Goal: Task Accomplishment & Management: Use online tool/utility

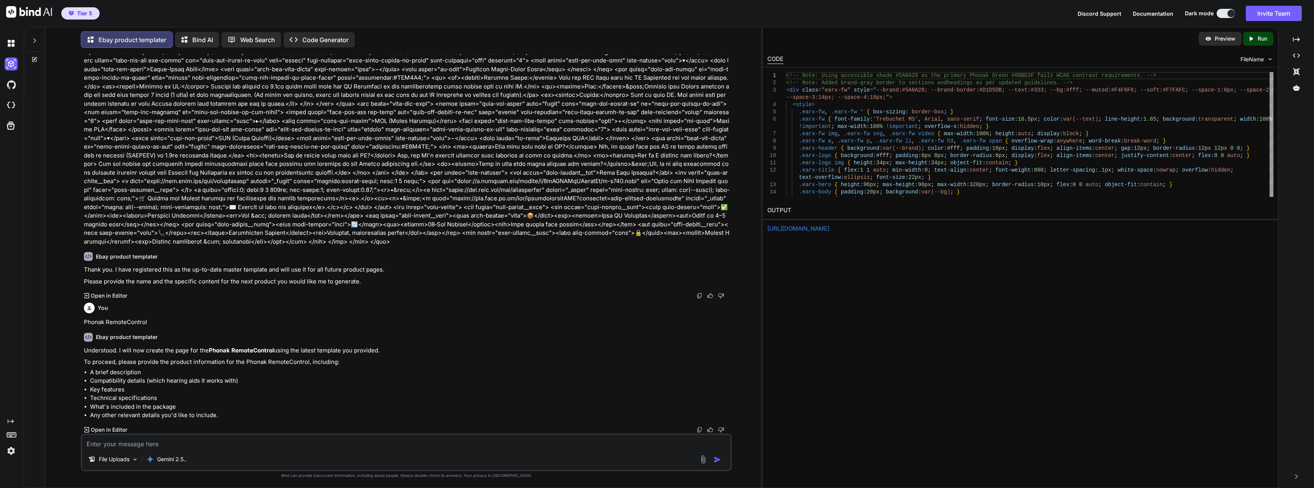
scroll to position [10599, 0]
click at [550, 335] on div "Ebay product templater" at bounding box center [407, 337] width 646 height 9
click at [648, 226] on link "https://app.onecompiler.com/43wq84g6u_43wu7wnsq" at bounding box center [799, 228] width 62 height 7
click at [648, 228] on link "https://app.onecompiler.com/43wq84g6u_43wu7wnsq" at bounding box center [799, 228] width 62 height 7
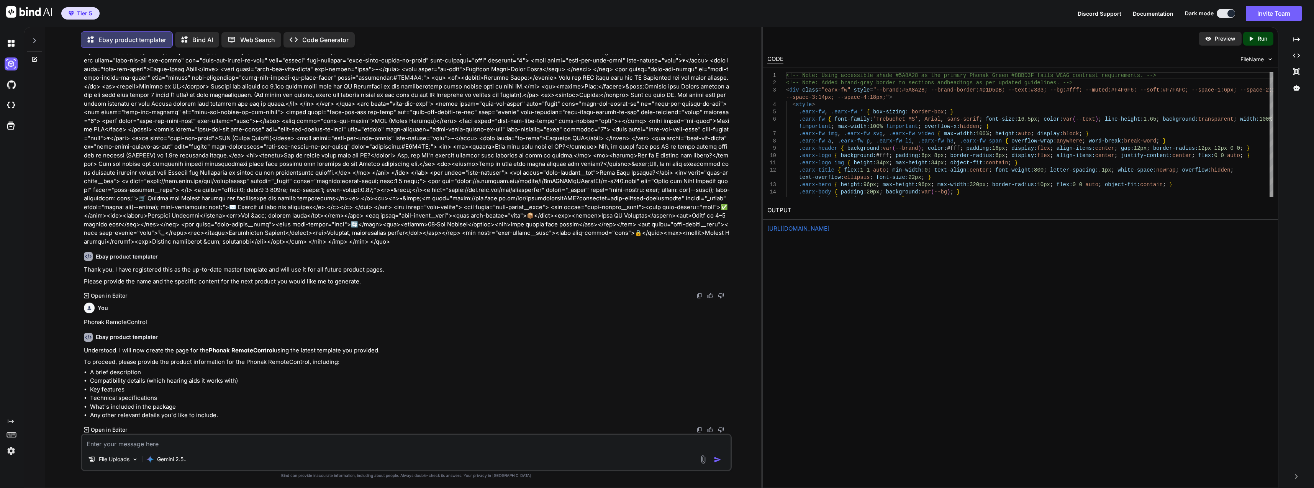
scroll to position [10599, 0]
click at [218, 441] on textarea at bounding box center [406, 442] width 649 height 14
paste textarea "Phonak RemoteControl – Discreet & Simple Hearing Aid Control Enhance your heari…"
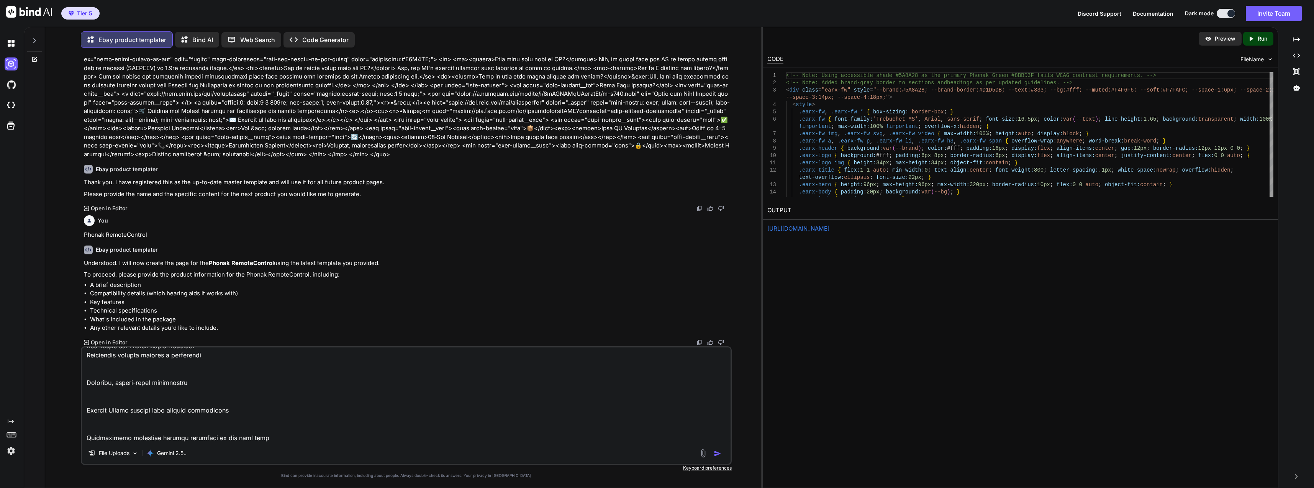
type textarea "Phonak RemoteControl – Discreet & Simple Hearing Aid Control Enhance your heari…"
click at [648, 454] on img "button" at bounding box center [718, 454] width 8 height 8
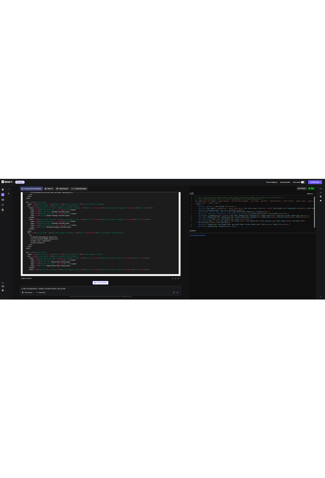
scroll to position [11831, 0]
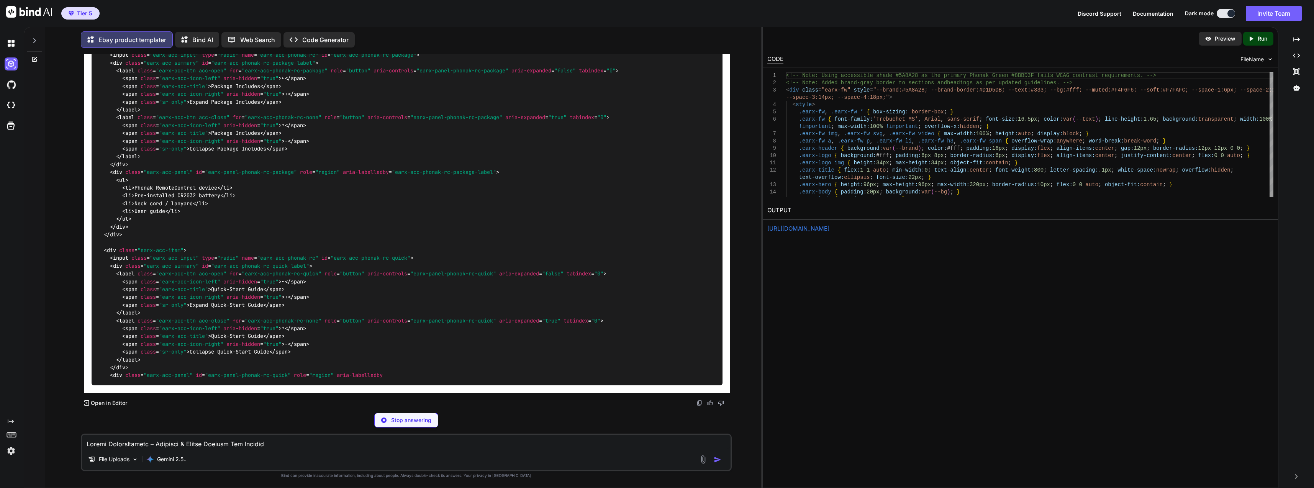
click at [266, 440] on textarea at bounding box center [406, 442] width 649 height 14
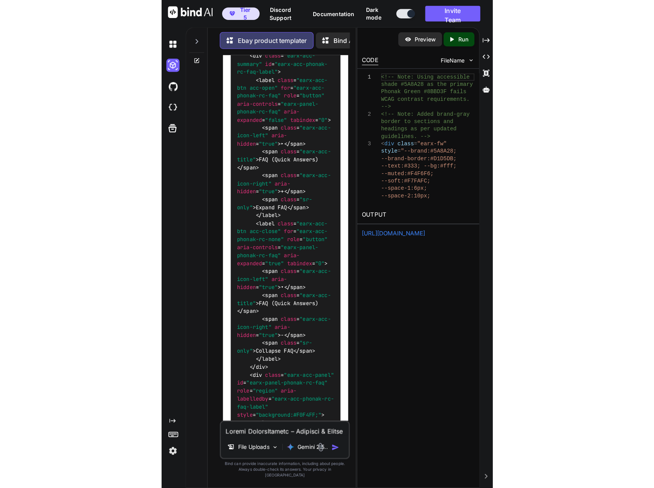
scroll to position [17468, 0]
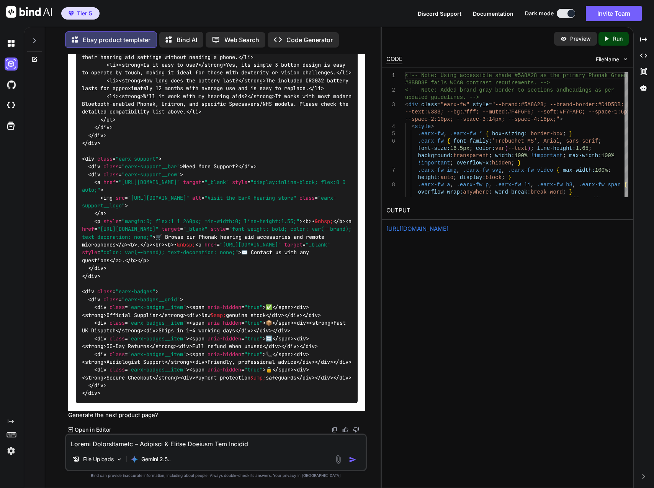
click at [621, 40] on p "Run" at bounding box center [618, 39] width 10 height 8
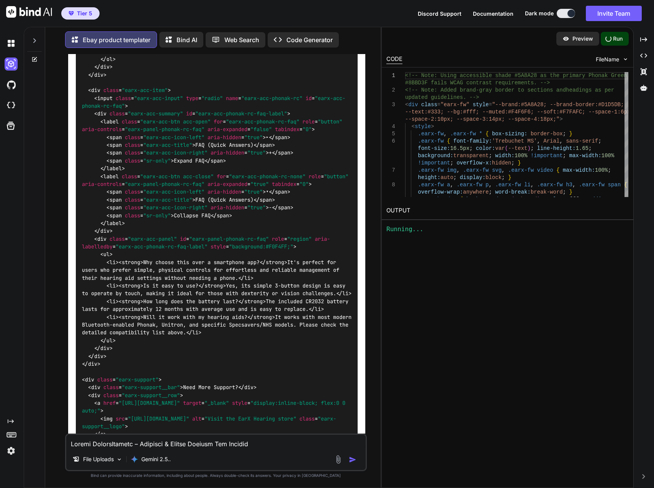
scroll to position [17124, 0]
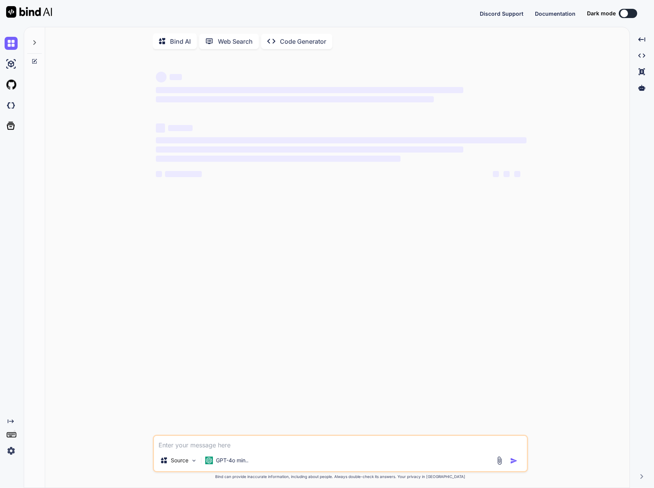
type textarea "x"
click at [14, 69] on img at bounding box center [11, 63] width 13 height 13
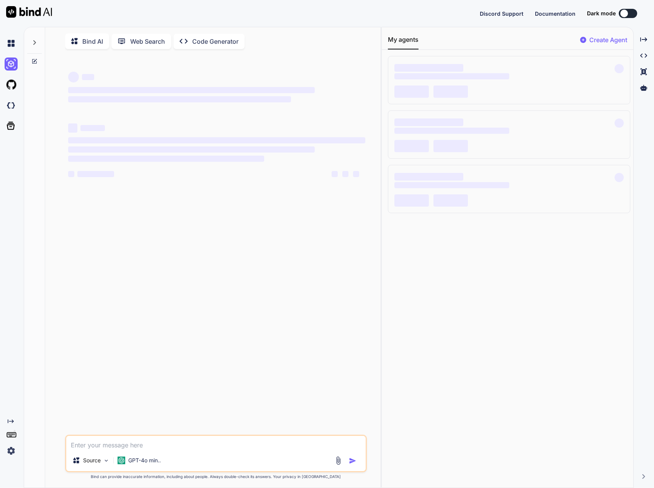
click at [8, 450] on img at bounding box center [11, 450] width 13 height 13
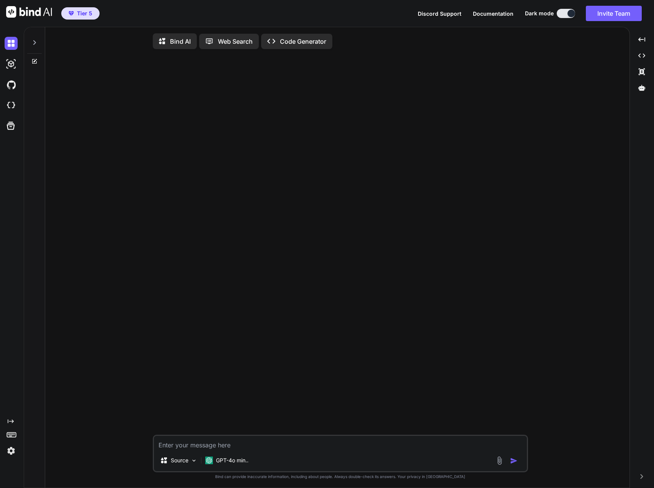
click at [17, 67] on img at bounding box center [11, 63] width 13 height 13
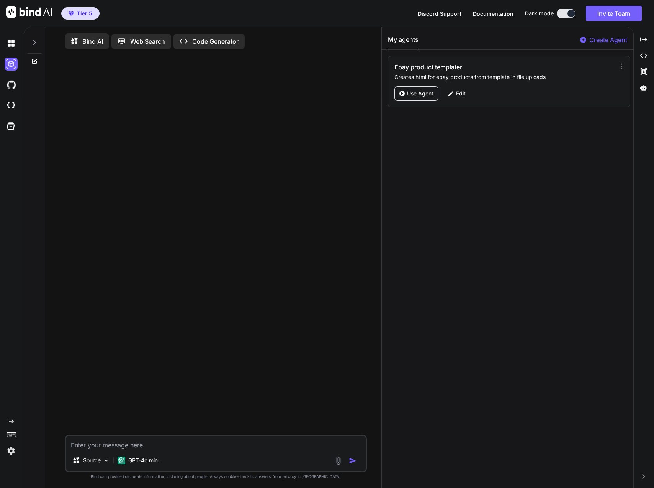
click at [427, 92] on p "Use Agent" at bounding box center [420, 94] width 26 height 8
click at [144, 458] on div "GPT-4o min.." at bounding box center [139, 460] width 49 height 15
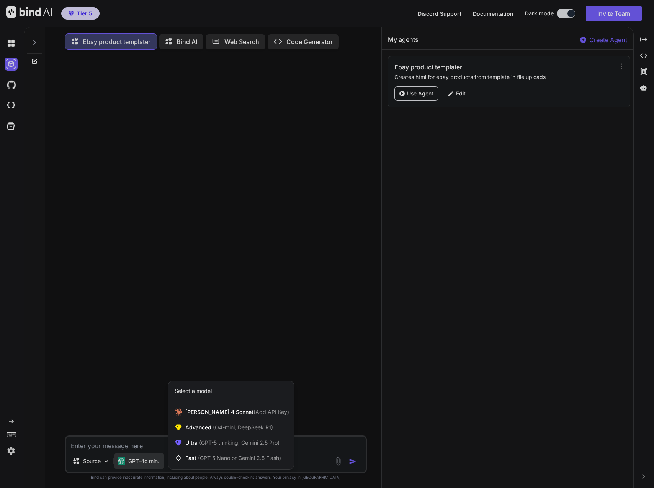
click at [190, 449] on div "Ultra (GPT-5 thinking, Gemini 2.5 Pro)" at bounding box center [231, 442] width 125 height 15
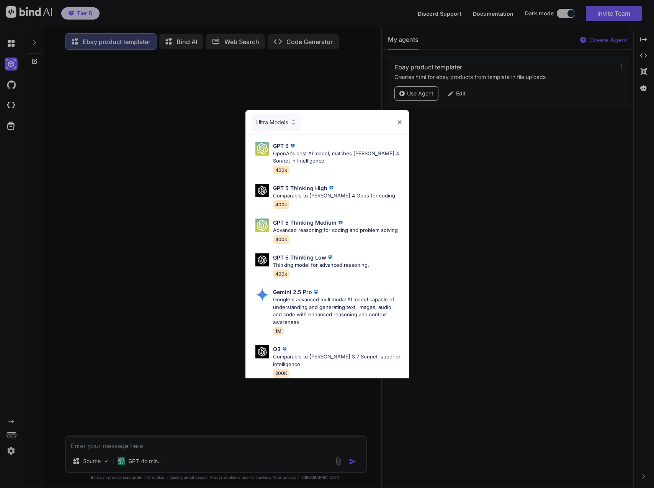
click at [315, 308] on p "Google's advanced multimodal AI model capable of understanding and generating t…" at bounding box center [338, 311] width 130 height 30
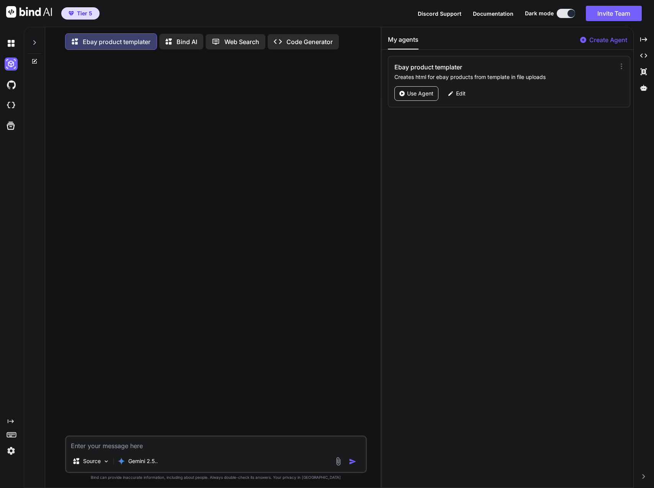
click at [418, 95] on p "Use Agent" at bounding box center [420, 94] width 26 height 8
click at [417, 97] on p "Use Agent" at bounding box center [420, 94] width 26 height 8
type textarea "x"
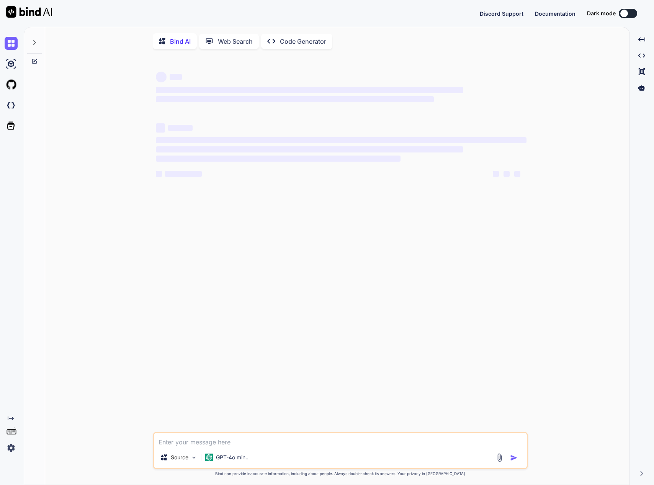
click at [13, 66] on img at bounding box center [11, 63] width 13 height 13
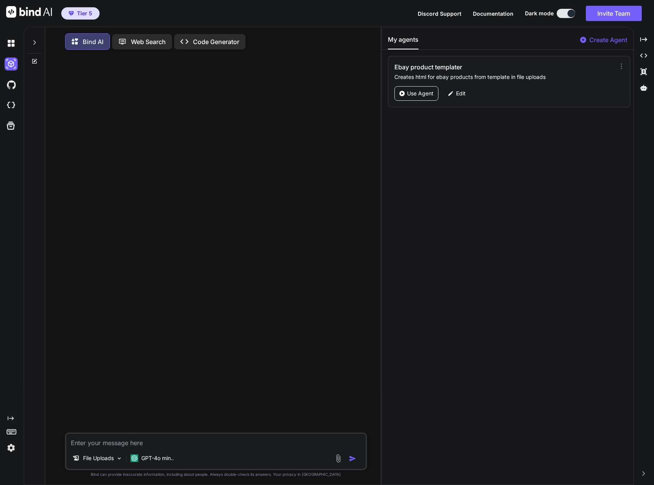
click at [421, 91] on p "Use Agent" at bounding box center [420, 94] width 26 height 8
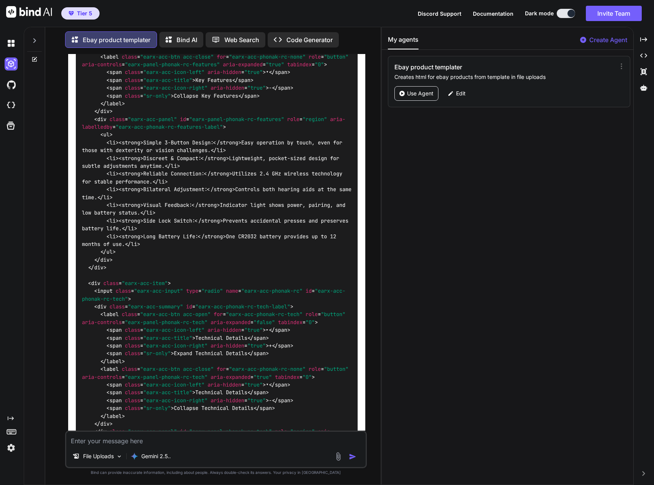
scroll to position [8704, 0]
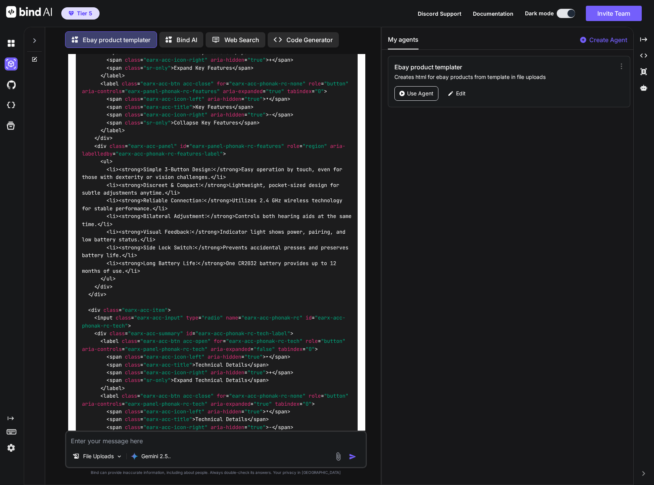
click at [198, 441] on textarea at bounding box center [216, 439] width 300 height 14
type textarea "x"
type textarea "s"
type textarea "x"
type textarea "sh"
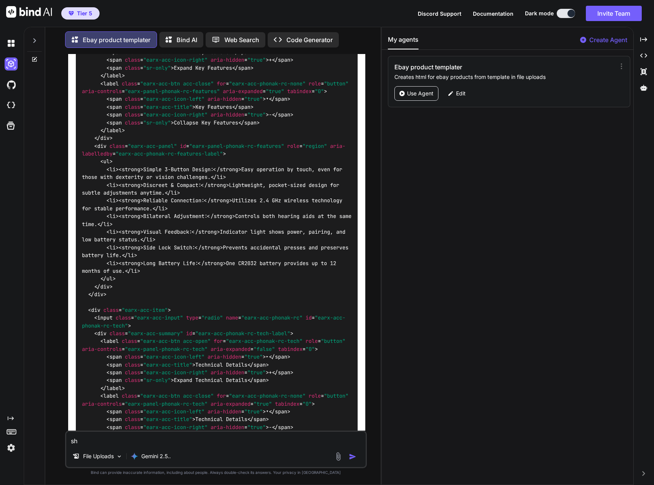
type textarea "x"
type textarea "sho"
type textarea "x"
type textarea "show"
type textarea "x"
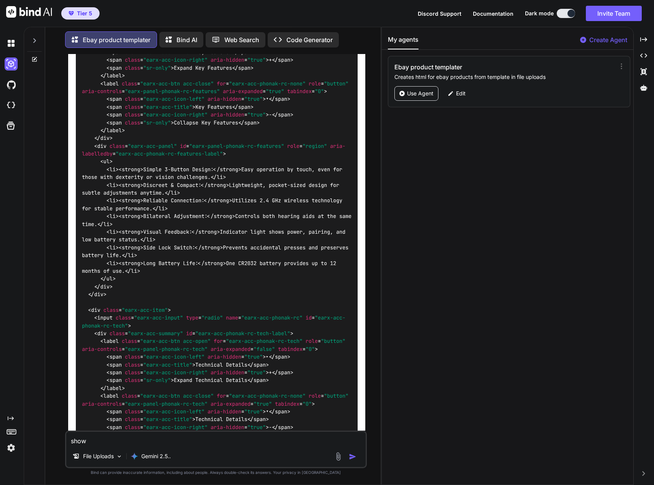
type textarea "show"
type textarea "x"
type textarea "show a"
type textarea "x"
type textarea "show al"
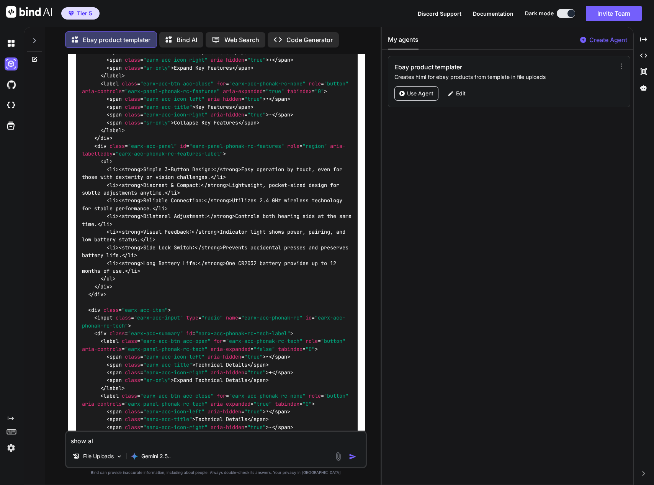
type textarea "x"
type textarea "show all"
type textarea "x"
type textarea "show all"
type textarea "x"
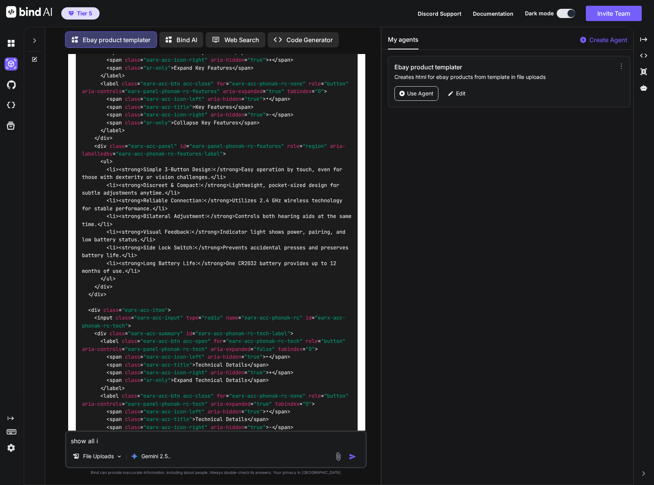
type textarea "show all in"
type textarea "x"
type textarea "show all in"
type textarea "x"
type textarea "show all in c"
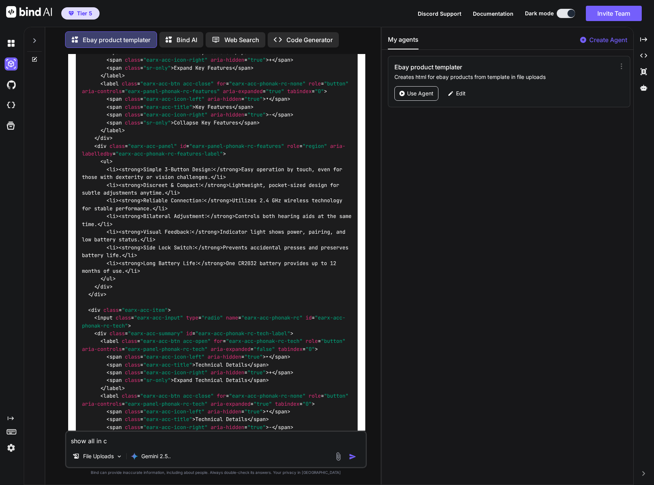
type textarea "x"
type textarea "show all in co"
type textarea "x"
type textarea "show all in cod"
type textarea "x"
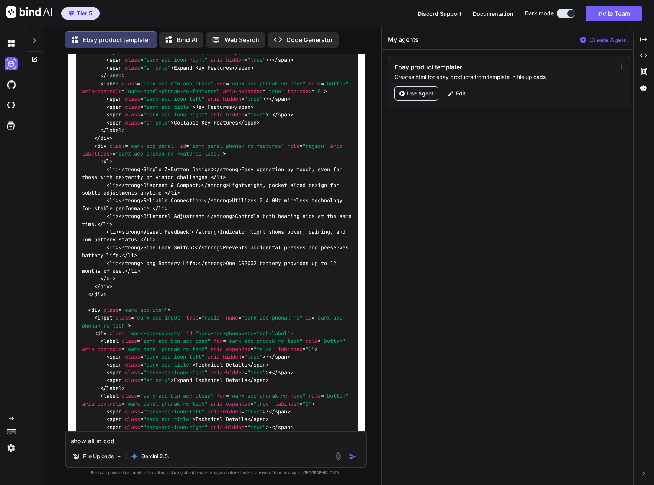
type textarea "show all in code"
type textarea "x"
type textarea "show all in code"
type textarea "x"
type textarea "show all in code b"
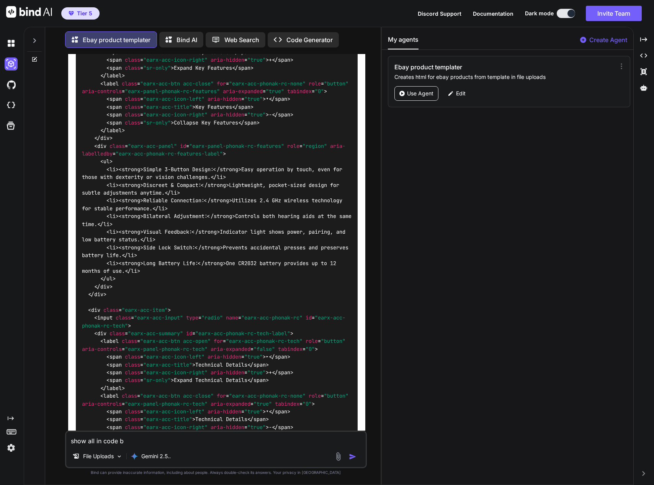
type textarea "x"
type textarea "show all in code bl"
type textarea "x"
type textarea "show all in code blo"
type textarea "x"
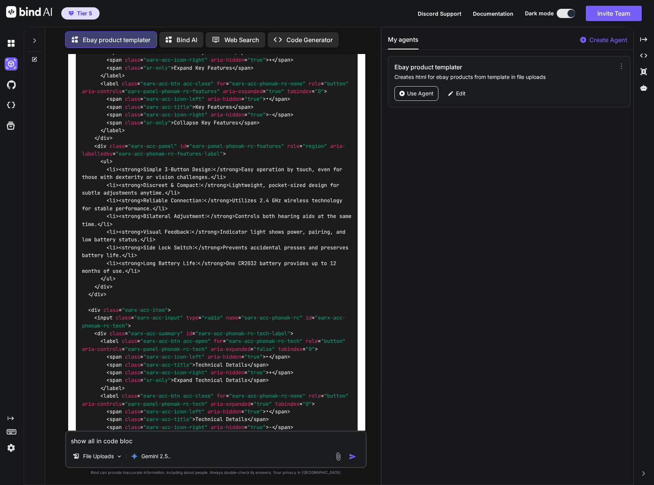
type textarea "show all in code block"
type textarea "x"
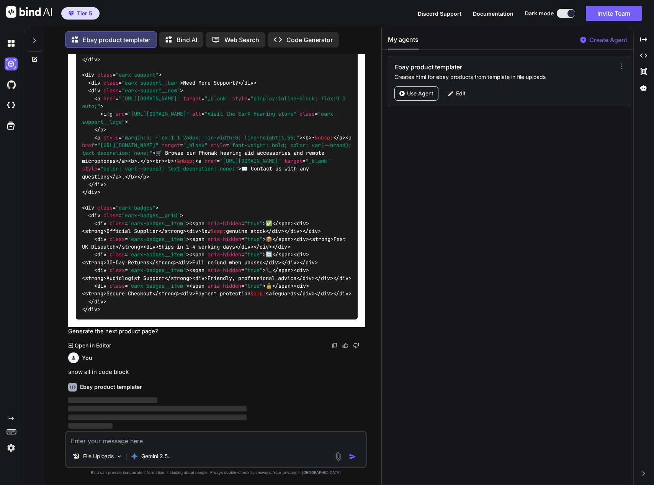
scroll to position [10586, 0]
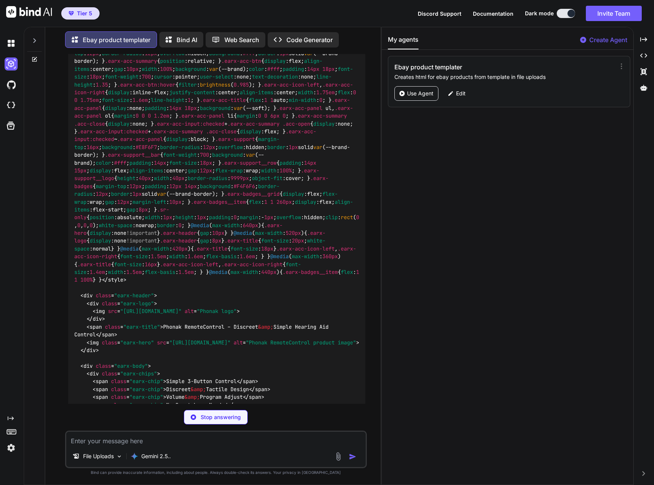
type textarea "x"
type textarea "Loremi DolorsItametc — Adipisci Elitsed doe Temp Incidid Utla E dolore, magnaal…"
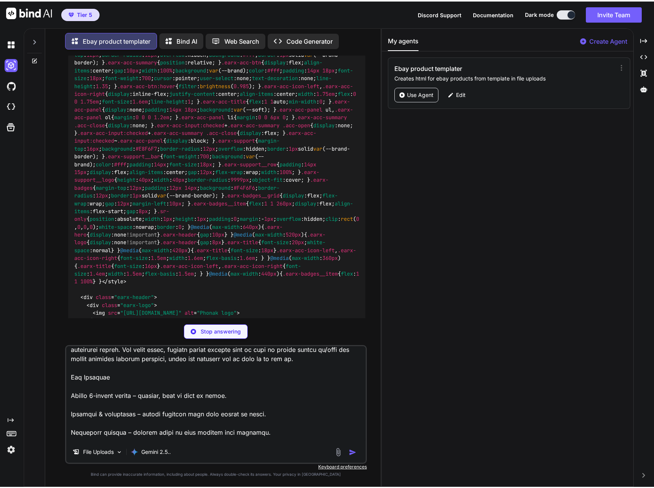
scroll to position [0, 0]
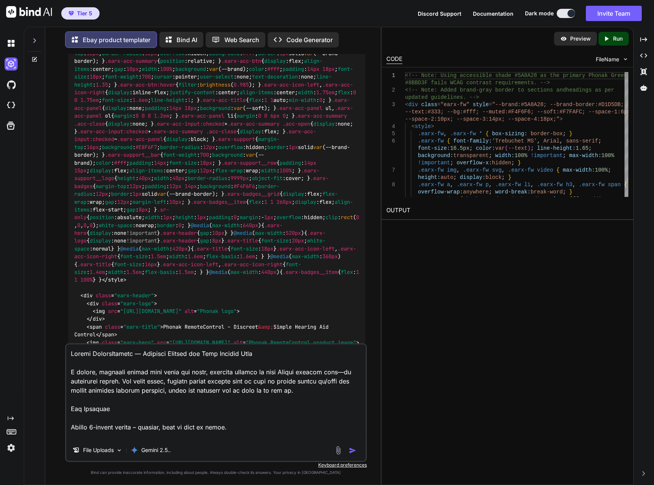
type textarea "x"
type textarea "Loremi DolorsItametc — Adipisci Elitsed doe Temp Incidid Utla E dolore, magnaal…"
click at [609, 40] on icon "Created with Pixso." at bounding box center [607, 38] width 7 height 7
click at [449, 227] on link "[URL][DOMAIN_NAME]" at bounding box center [418, 228] width 62 height 7
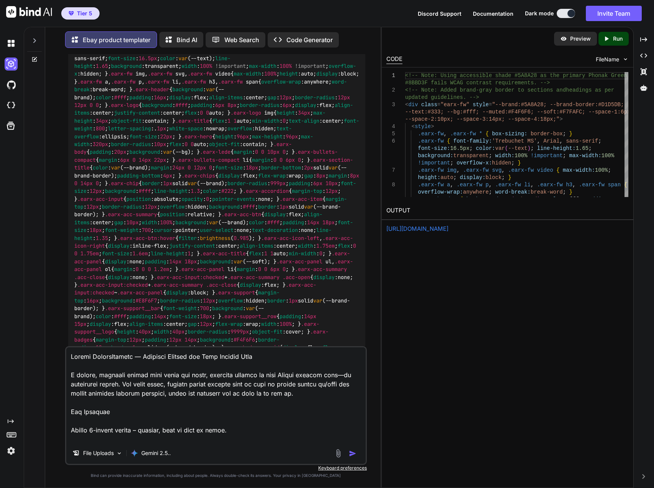
click at [449, 231] on link "[URL][DOMAIN_NAME]" at bounding box center [418, 228] width 62 height 7
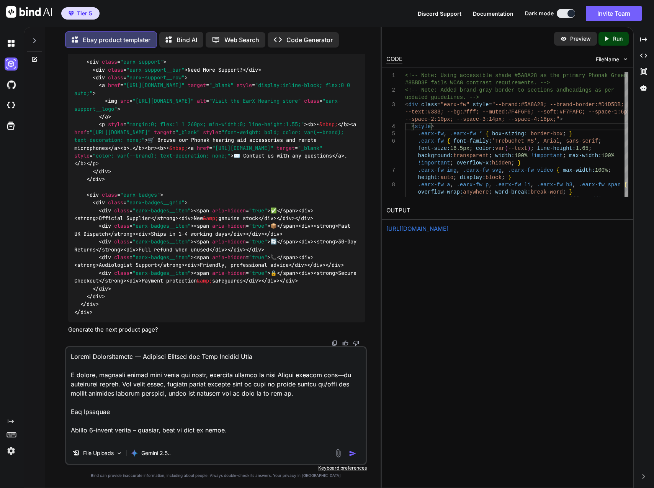
scroll to position [13373, 0]
click at [335, 344] on img at bounding box center [335, 343] width 6 height 6
